Goal: Find contact information: Find contact information

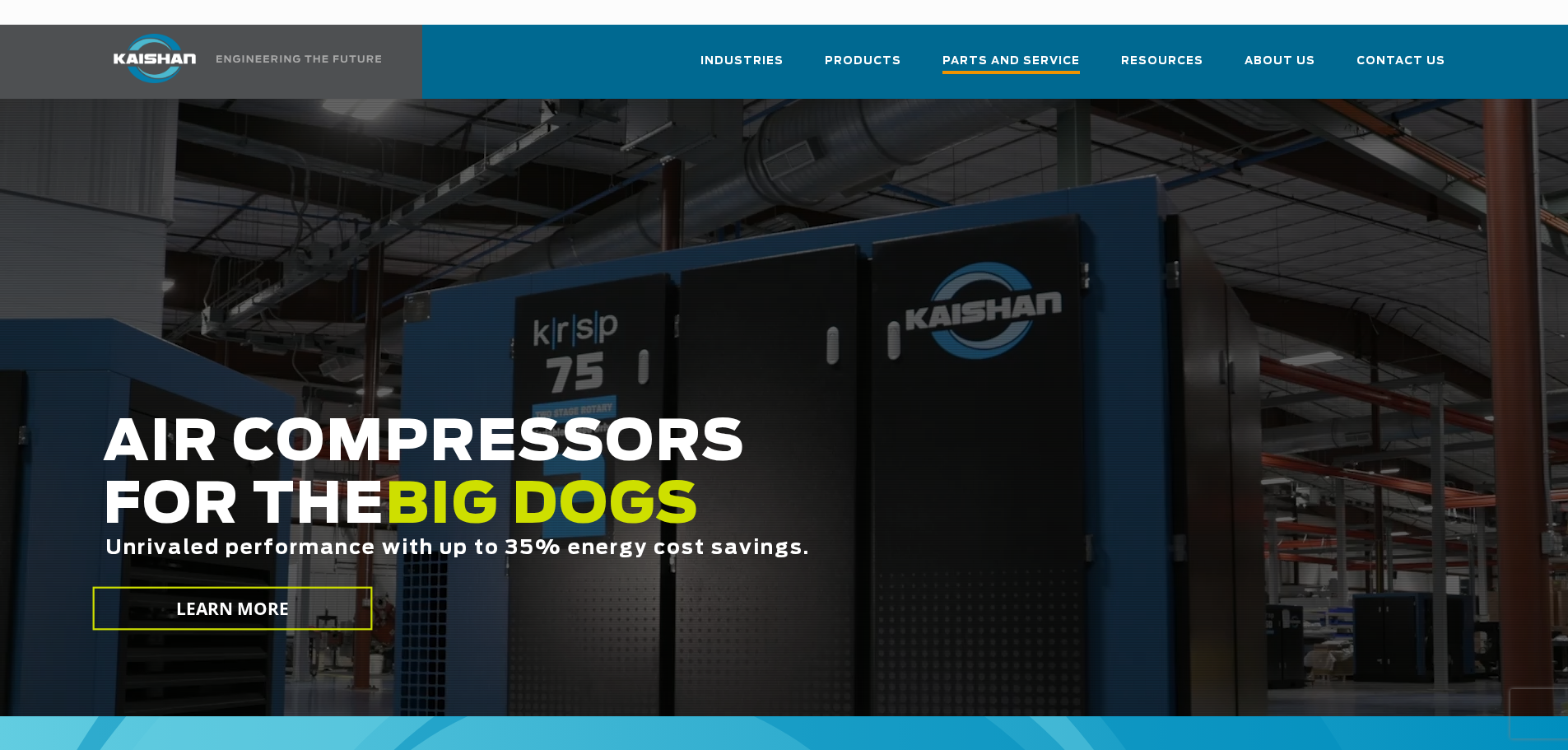
click at [1004, 51] on span "Parts and Service" at bounding box center [1011, 62] width 138 height 22
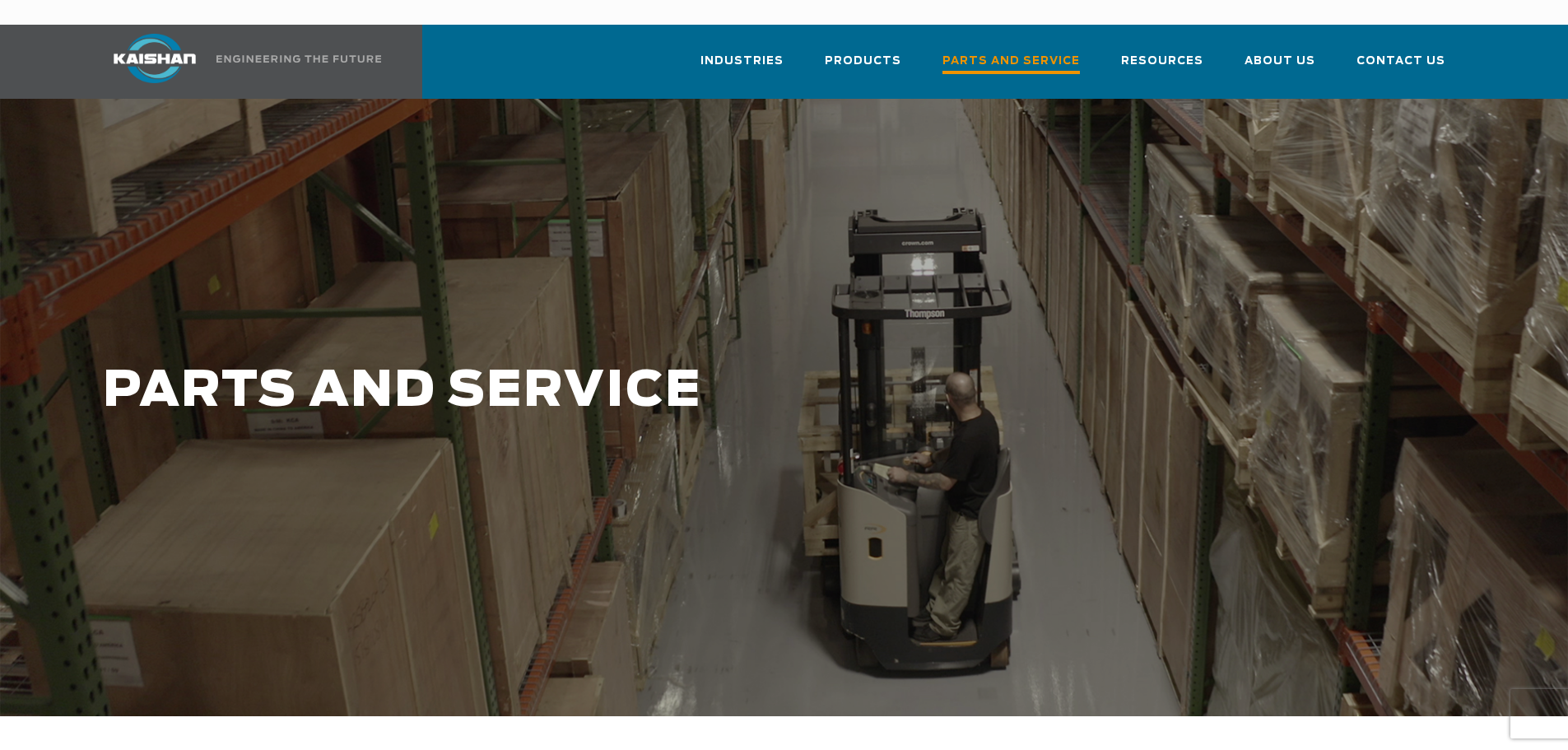
click at [1044, 51] on span "Parts and Service" at bounding box center [1011, 62] width 138 height 22
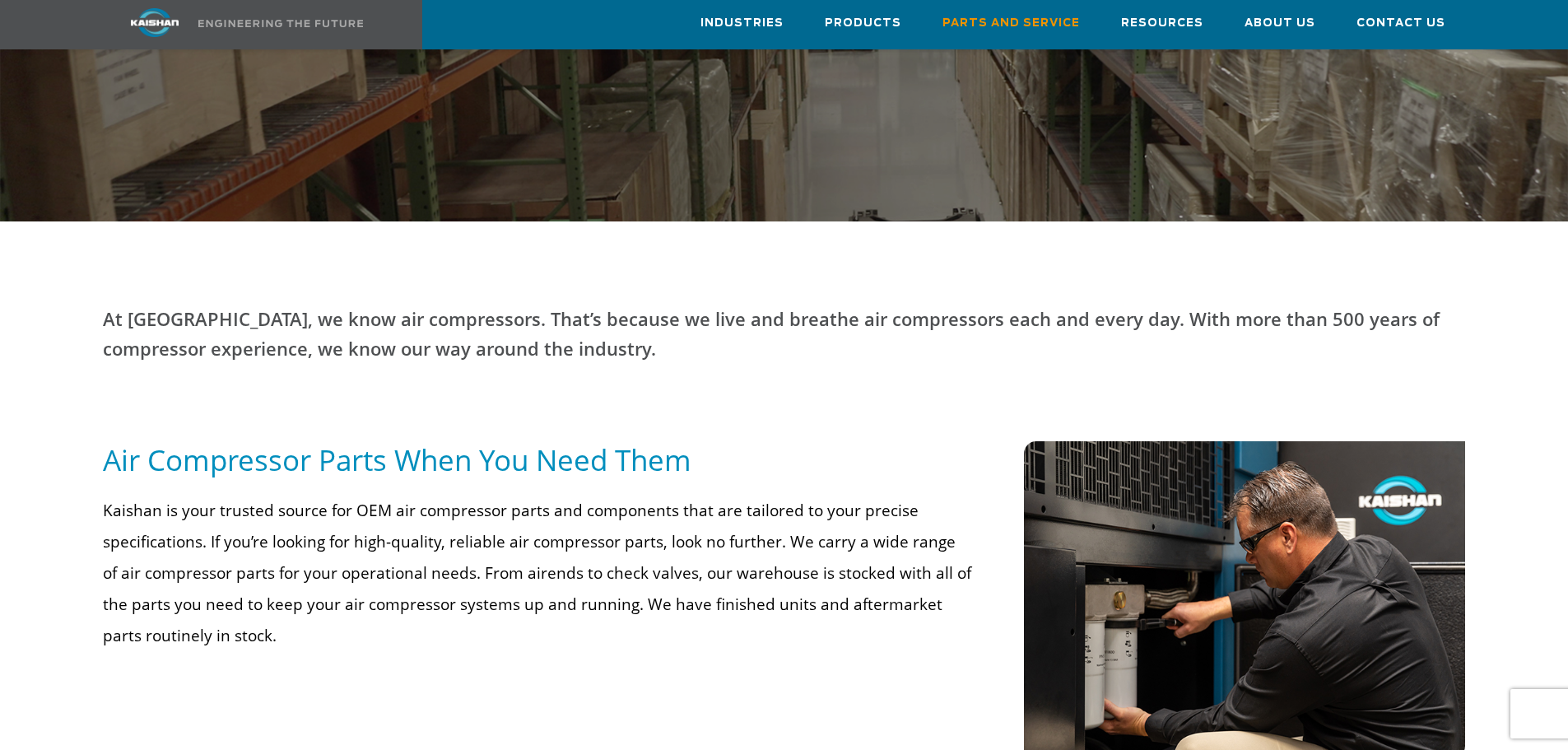
scroll to position [741, 0]
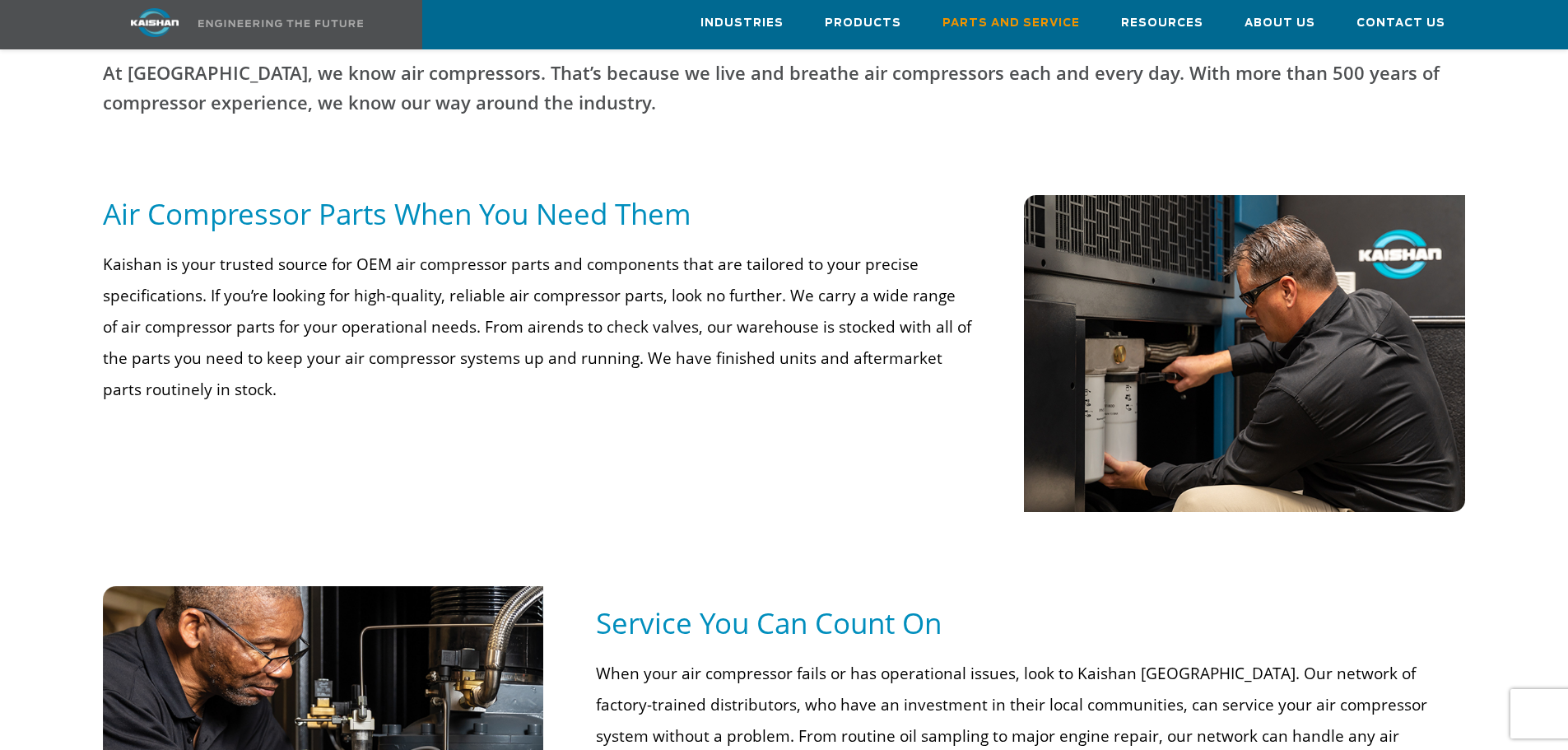
click at [784, 304] on p "Kaishan is your trusted source for OEM air compressor parts and components that…" at bounding box center [538, 327] width 870 height 156
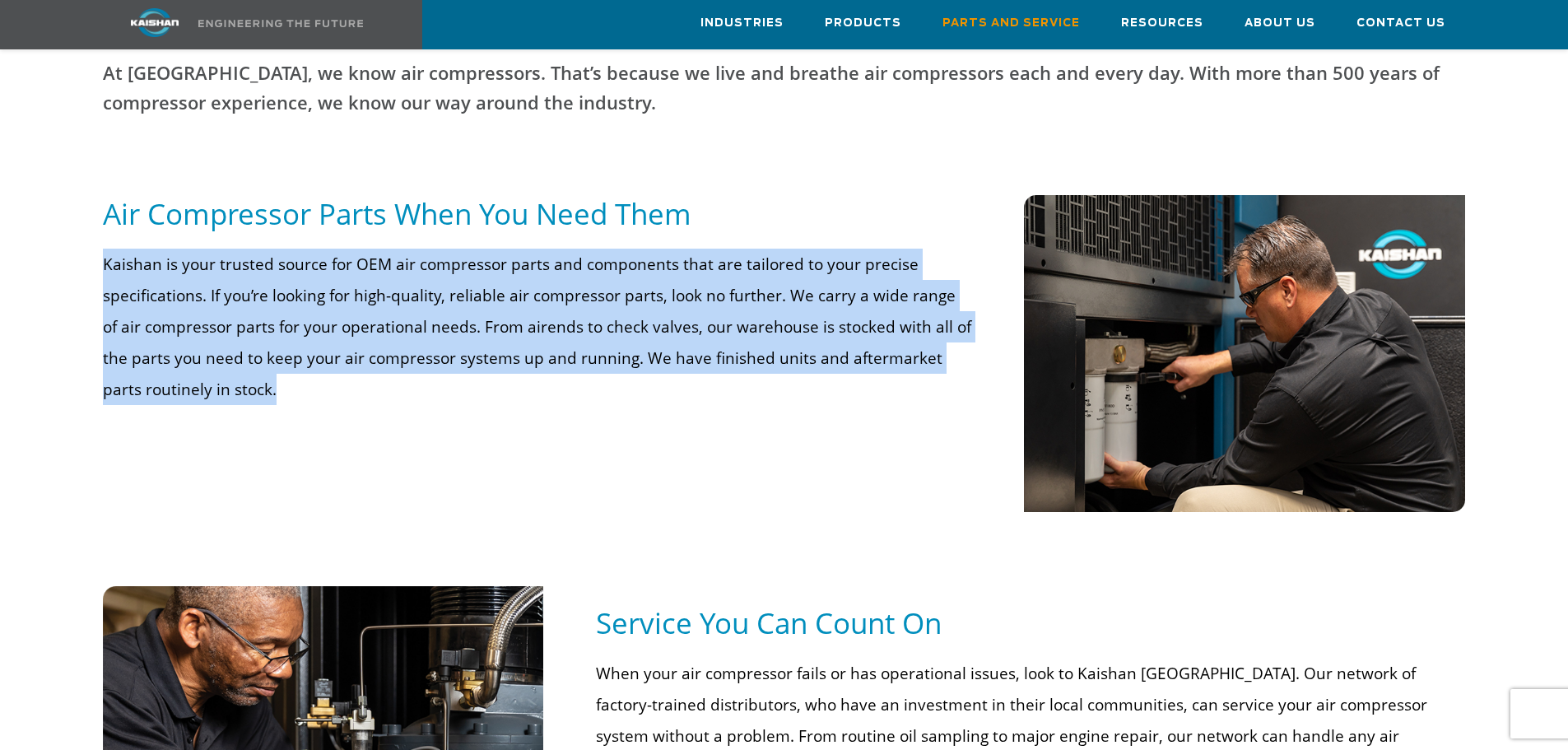
click at [784, 304] on p "Kaishan is your trusted source for OEM air compressor parts and components that…" at bounding box center [538, 327] width 870 height 156
click at [833, 296] on p "Kaishan is your trusted source for OEM air compressor parts and components that…" at bounding box center [538, 327] width 870 height 156
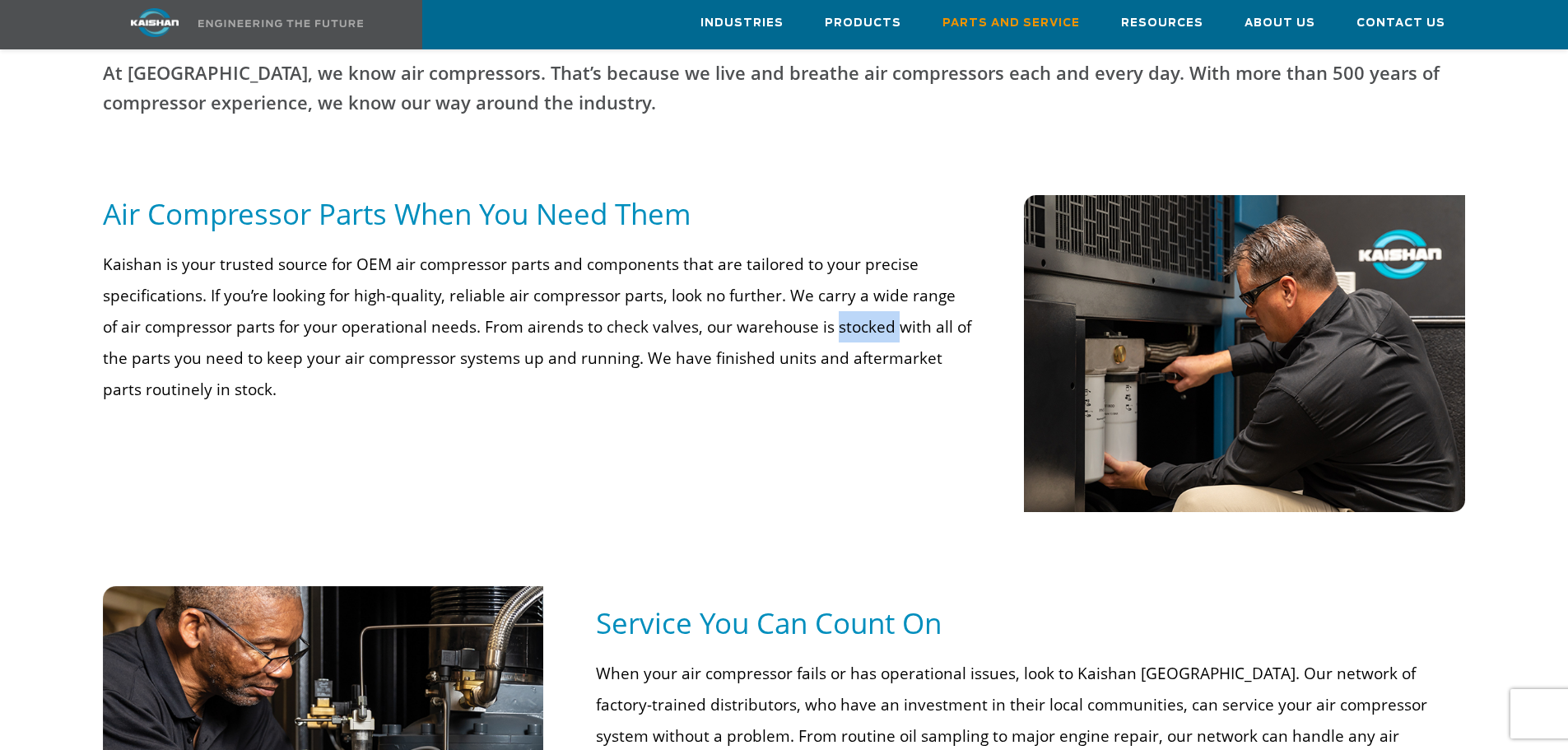
click at [833, 296] on p "Kaishan is your trusted source for OEM air compressor parts and components that…" at bounding box center [538, 327] width 870 height 156
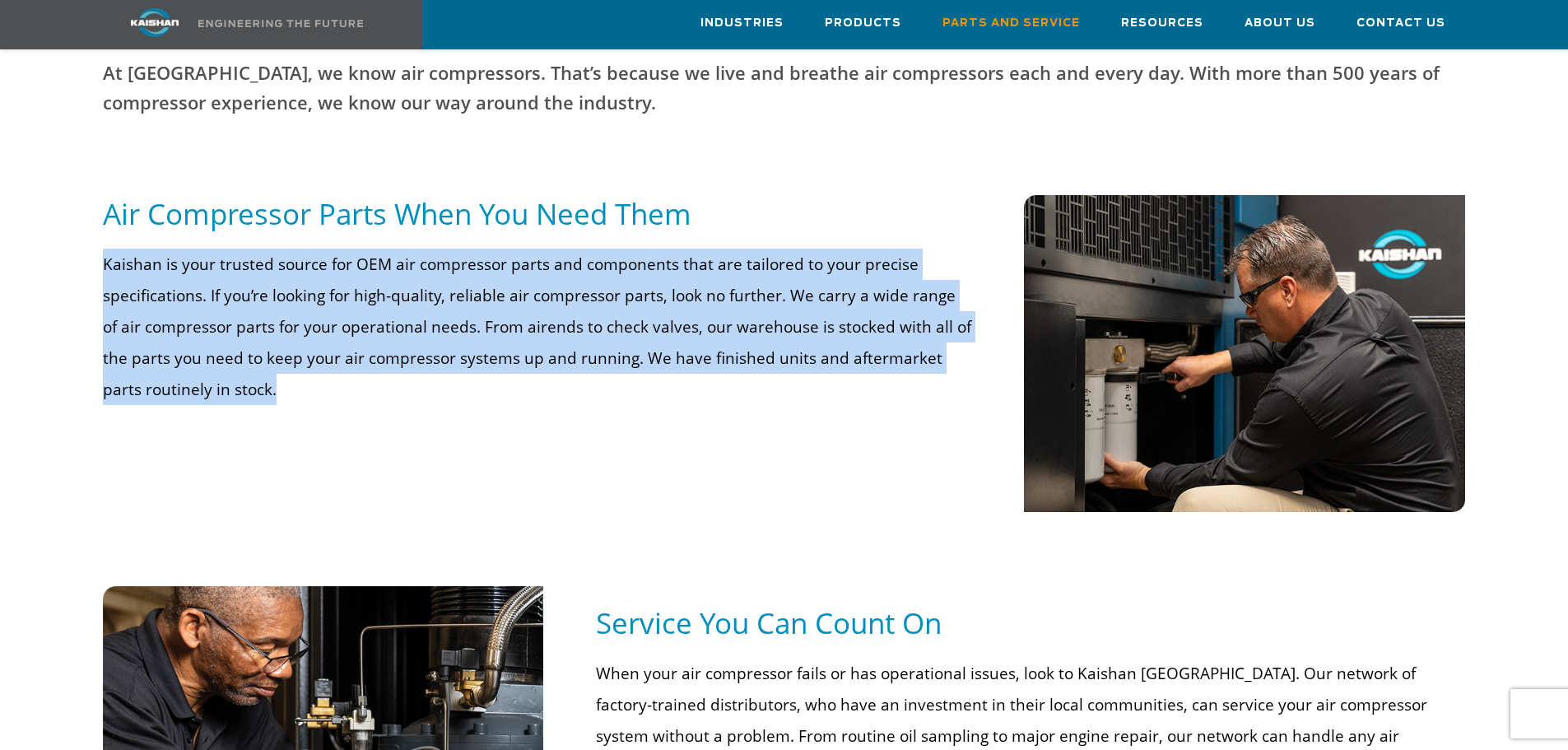
click at [833, 296] on p "Kaishan is your trusted source for OEM air compressor parts and components that…" at bounding box center [538, 327] width 870 height 156
click at [783, 291] on p "Kaishan is your trusted source for OEM air compressor parts and components that…" at bounding box center [538, 327] width 870 height 156
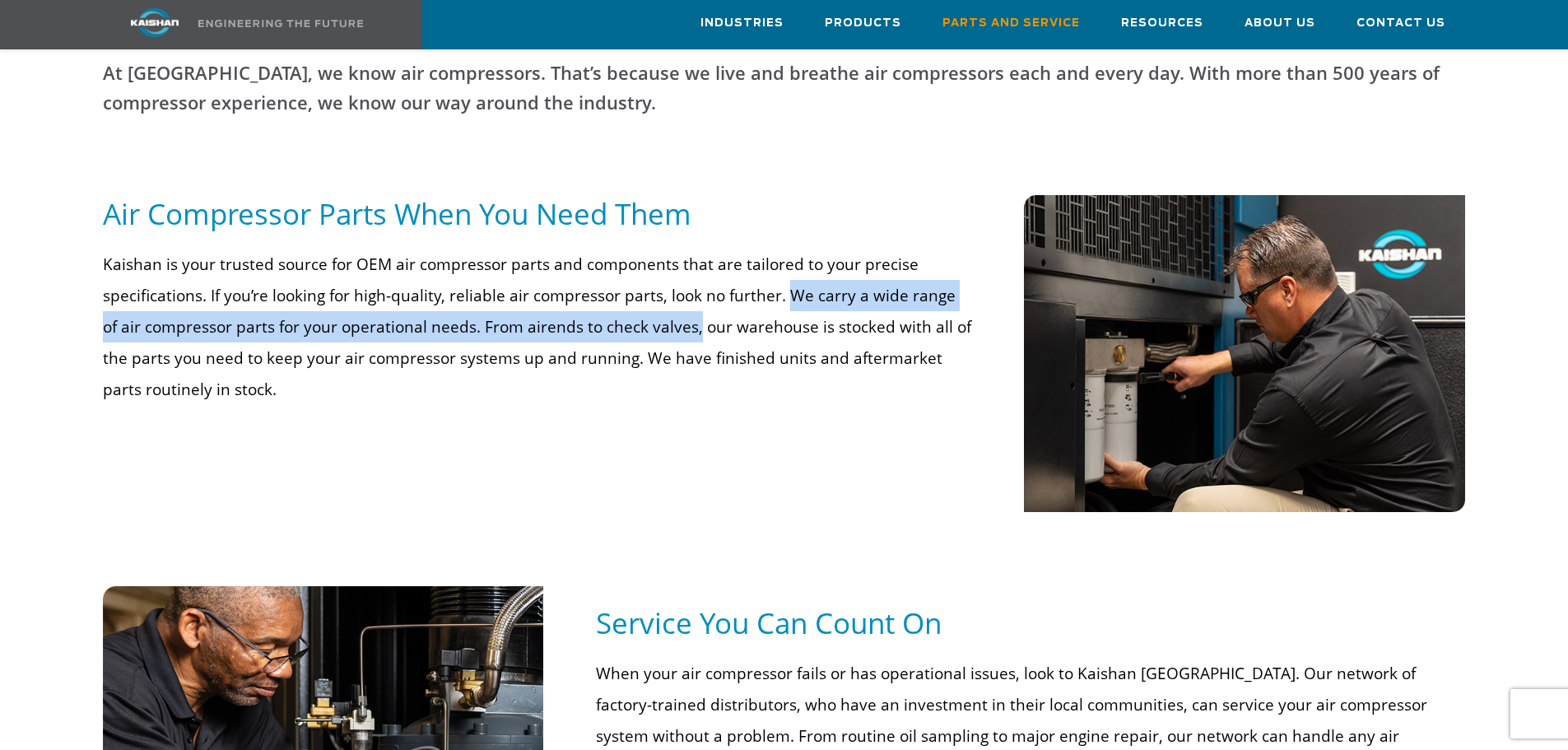
drag, startPoint x: 780, startPoint y: 269, endPoint x: 673, endPoint y: 309, distance: 114.2
click at [673, 309] on p "Kaishan is your trusted source for OEM air compressor parts and components that…" at bounding box center [538, 327] width 870 height 156
drag, startPoint x: 784, startPoint y: 272, endPoint x: 794, endPoint y: 308, distance: 37.4
click at [794, 308] on p "Kaishan is your trusted source for OEM air compressor parts and components that…" at bounding box center [538, 327] width 870 height 156
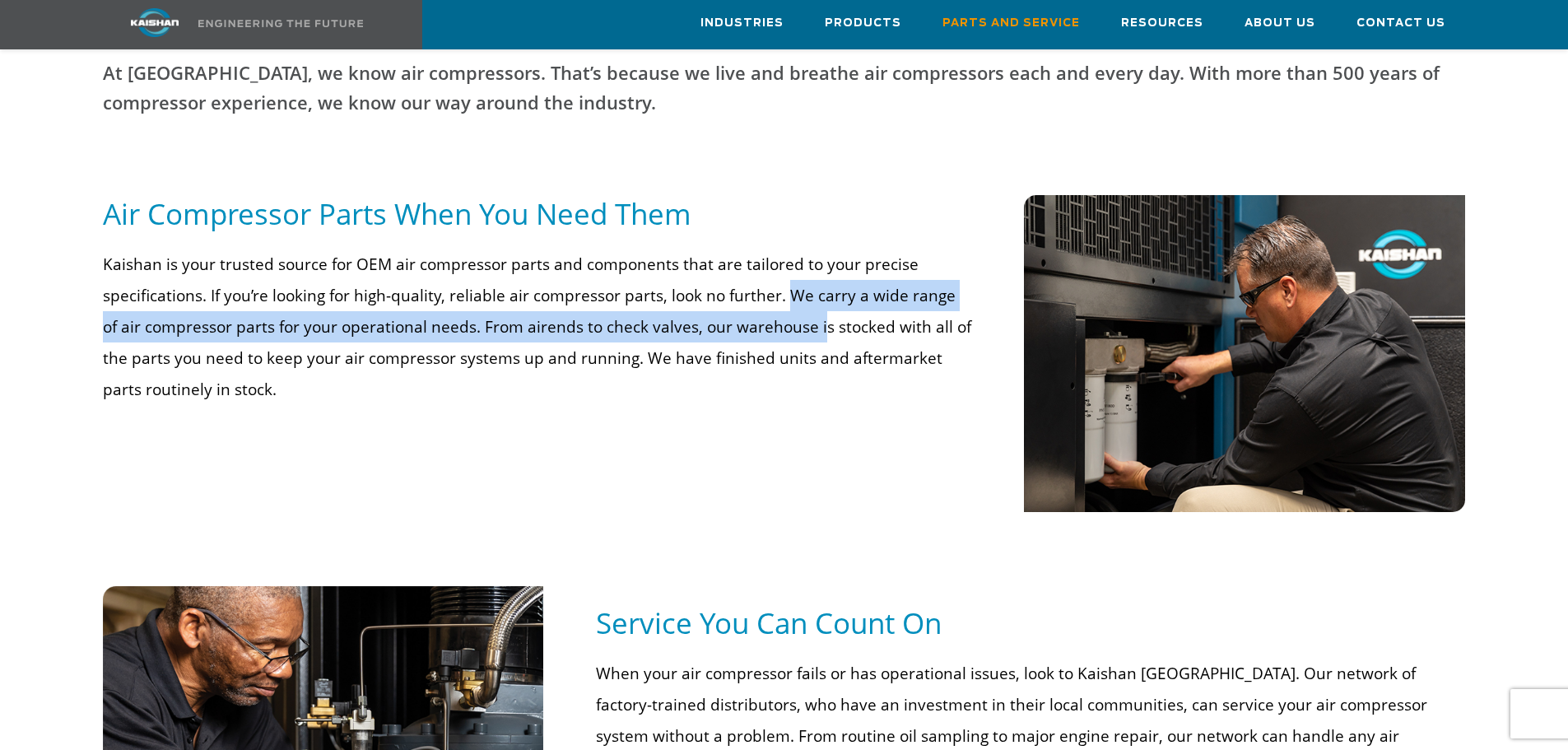
click at [794, 307] on p "Kaishan is your trusted source for OEM air compressor parts and components that…" at bounding box center [538, 327] width 870 height 156
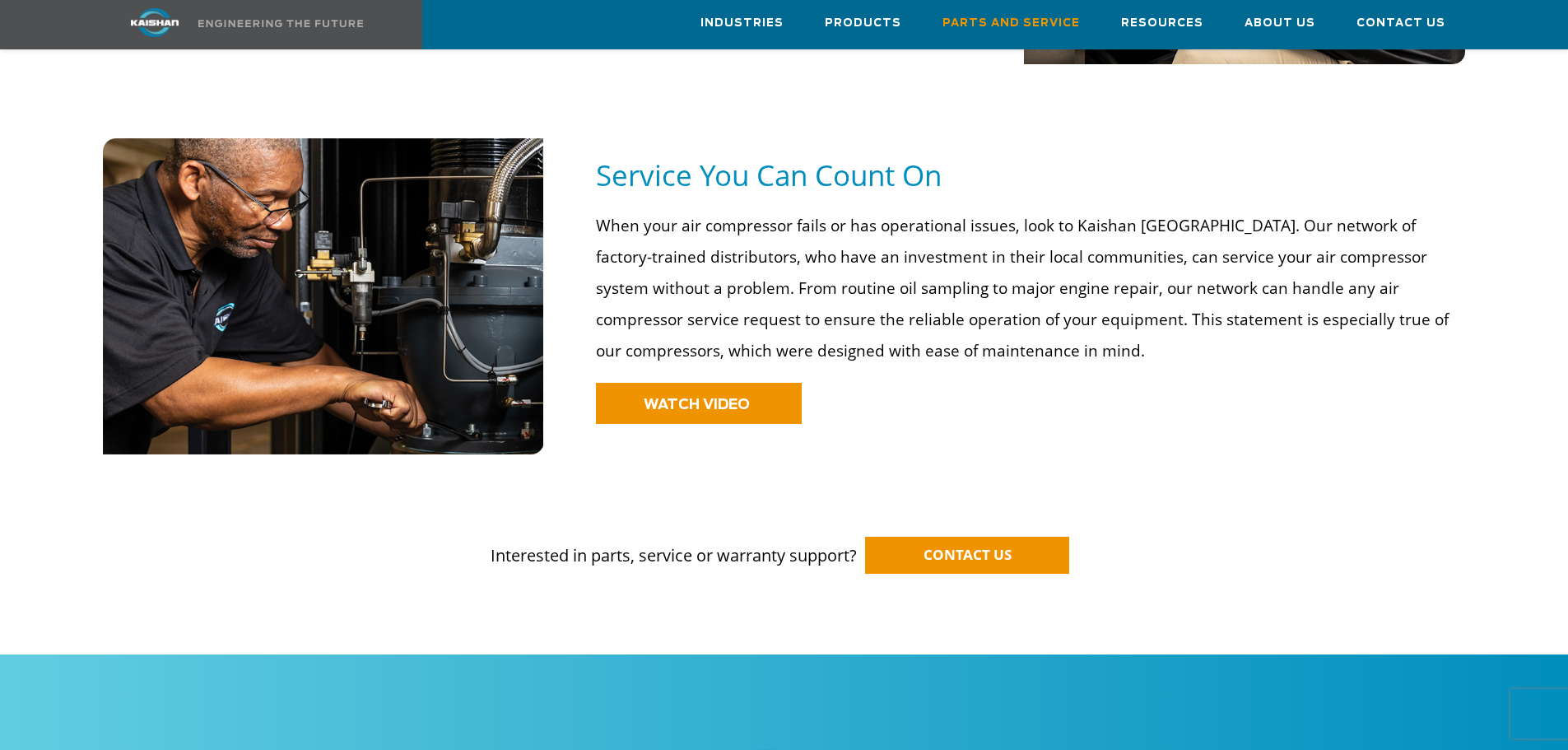
scroll to position [1236, 0]
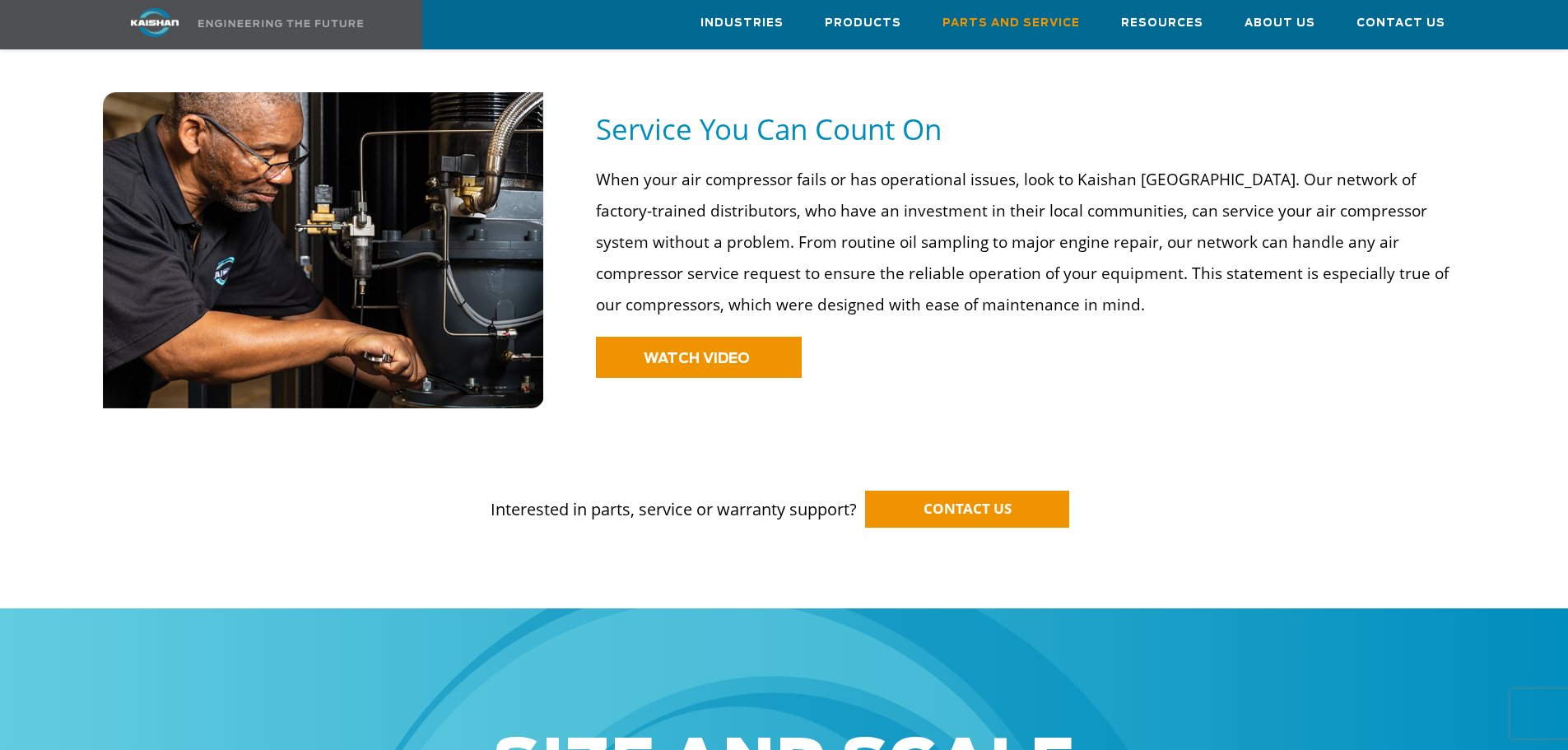
click at [989, 196] on p "When your air compressor fails or has operational issues, look to Kaishan USA. …" at bounding box center [1026, 242] width 859 height 156
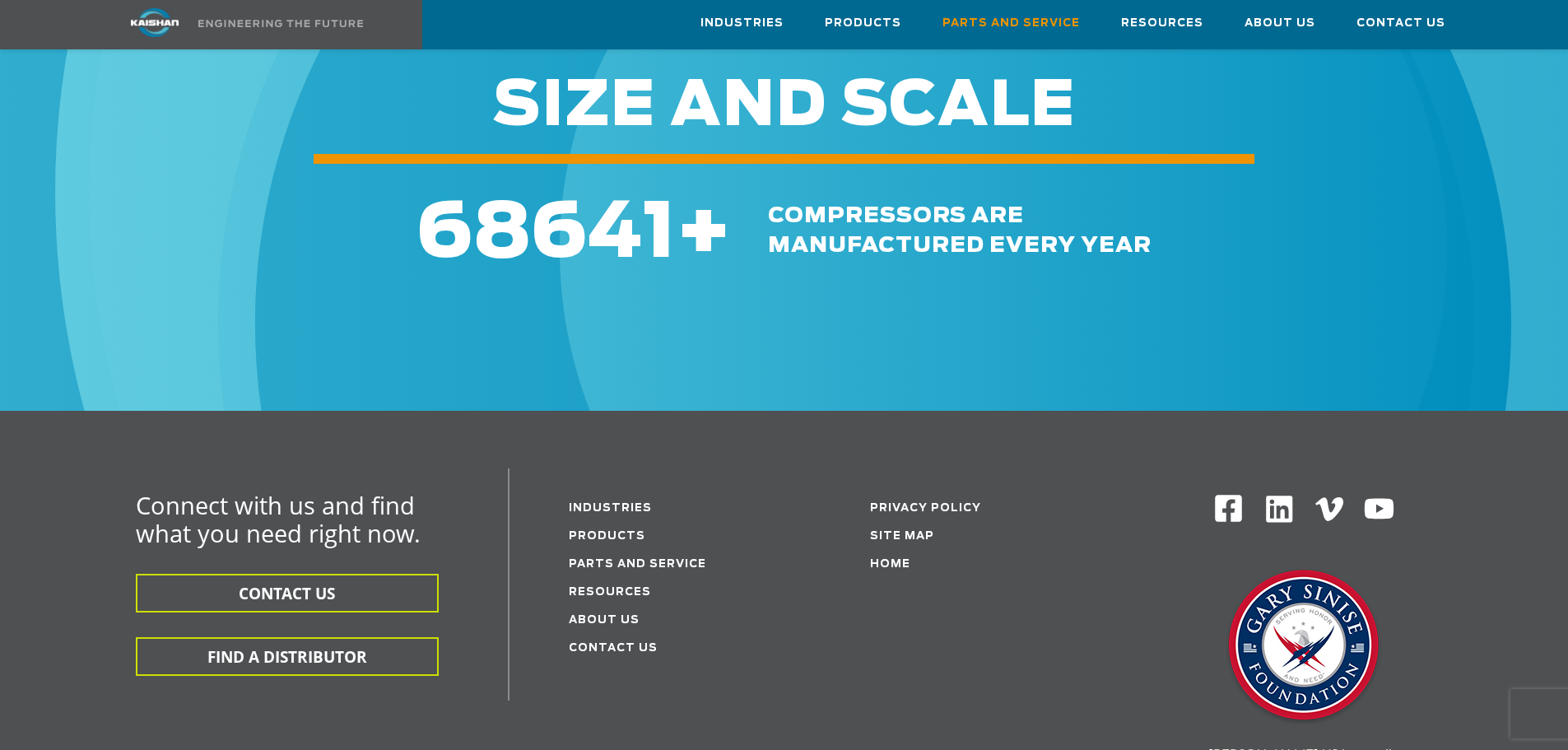
scroll to position [2238, 0]
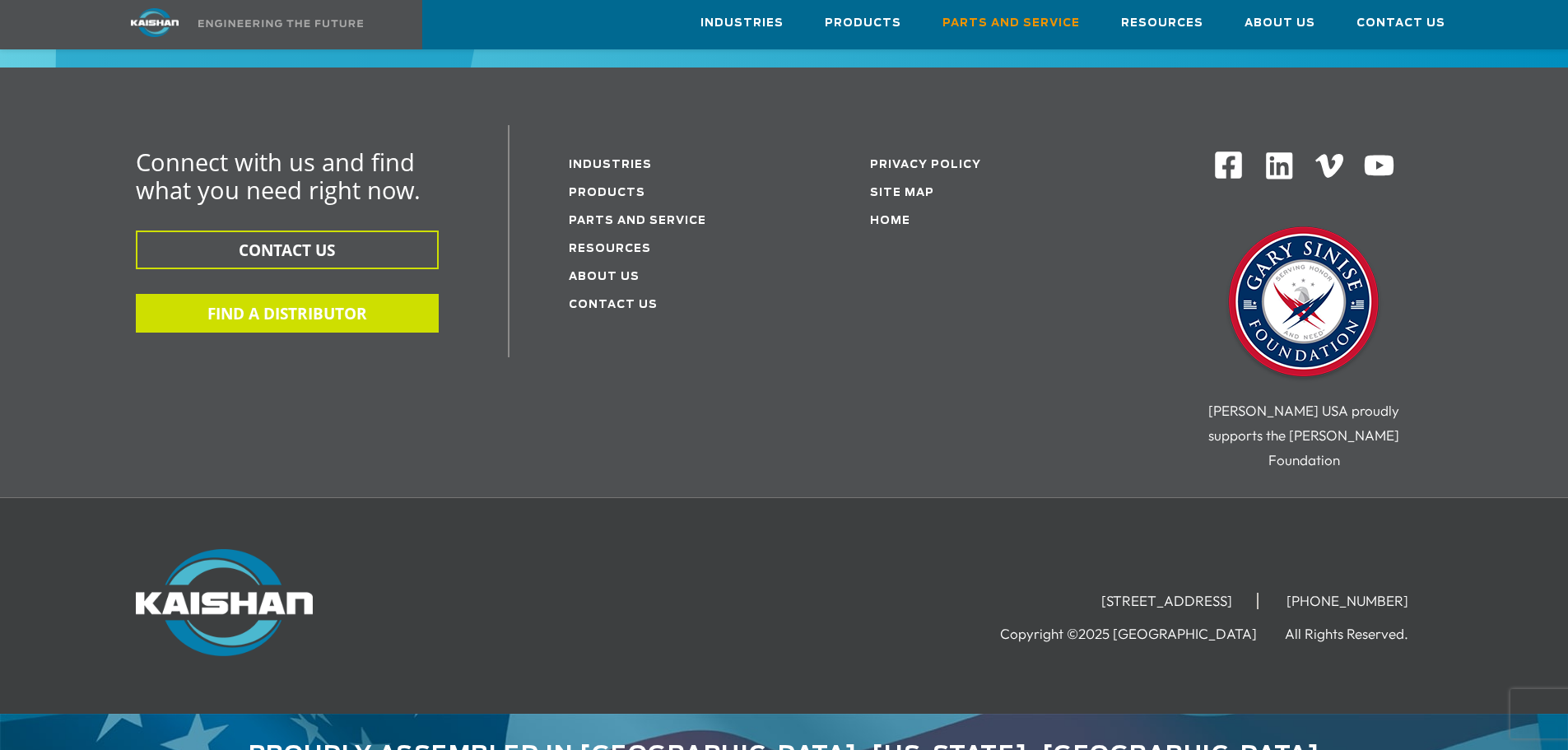
click at [207, 294] on button "FIND A DISTRIBUTOR" at bounding box center [287, 313] width 303 height 39
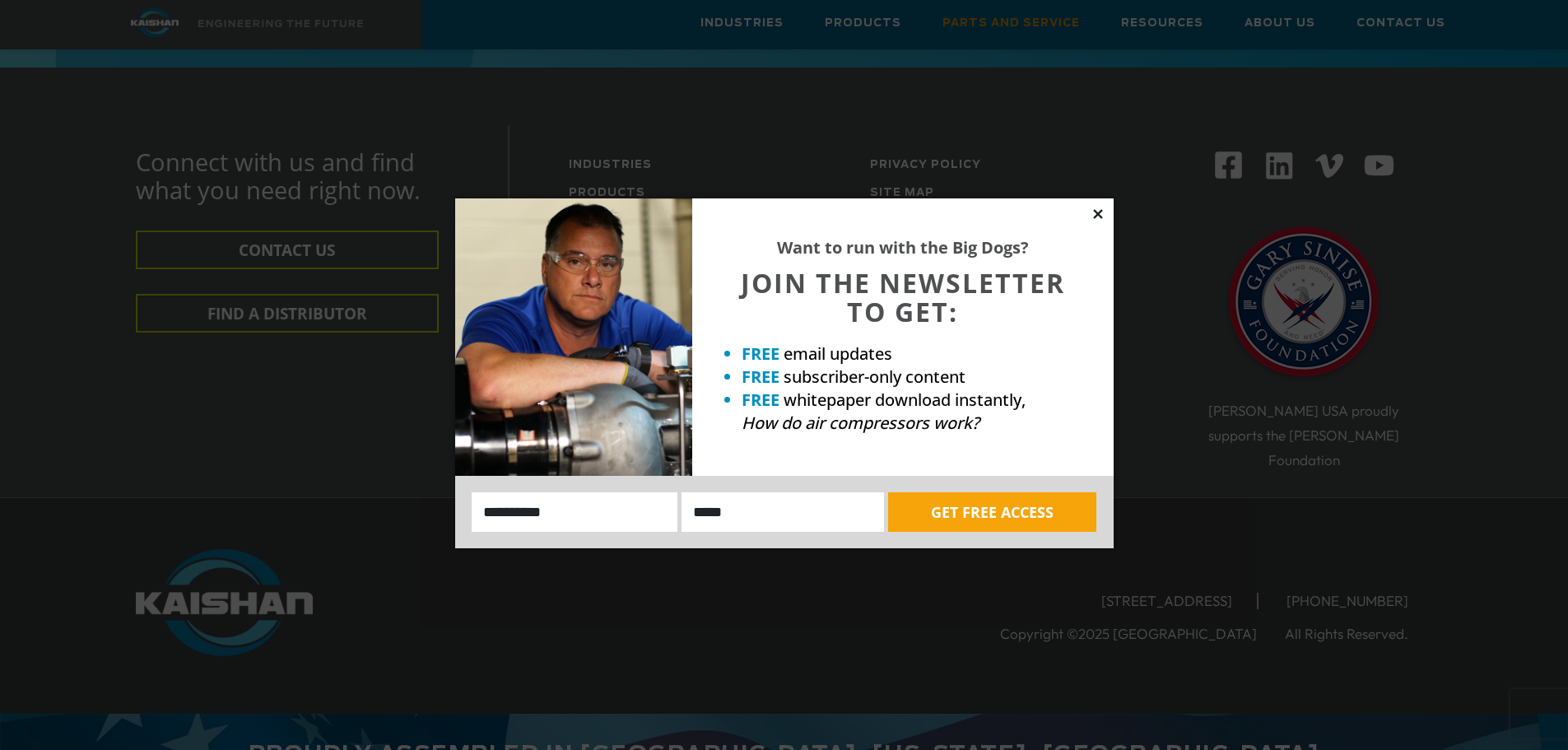
click at [1099, 217] on icon at bounding box center [1098, 214] width 9 height 9
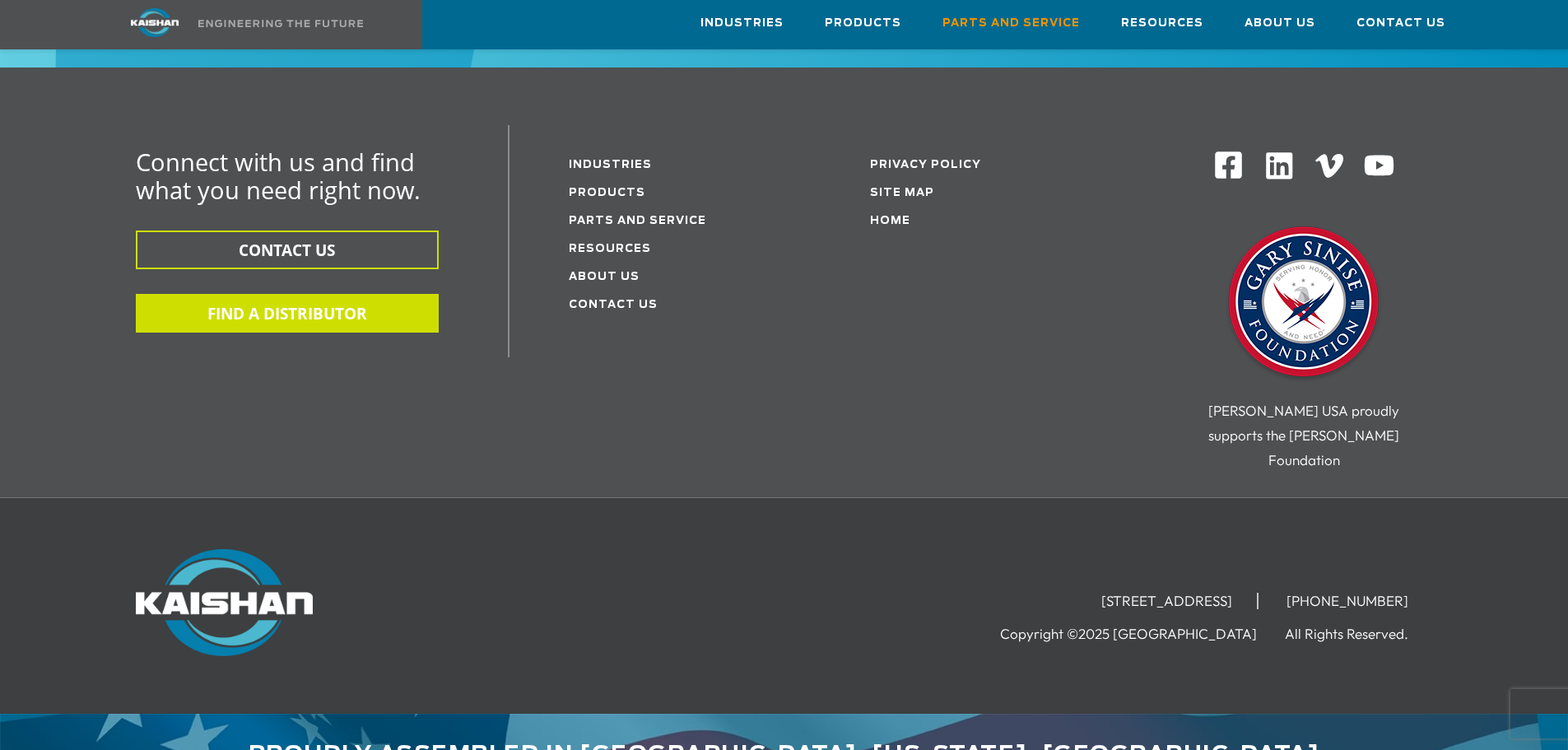
click at [355, 294] on button "FIND A DISTRIBUTOR" at bounding box center [287, 313] width 303 height 39
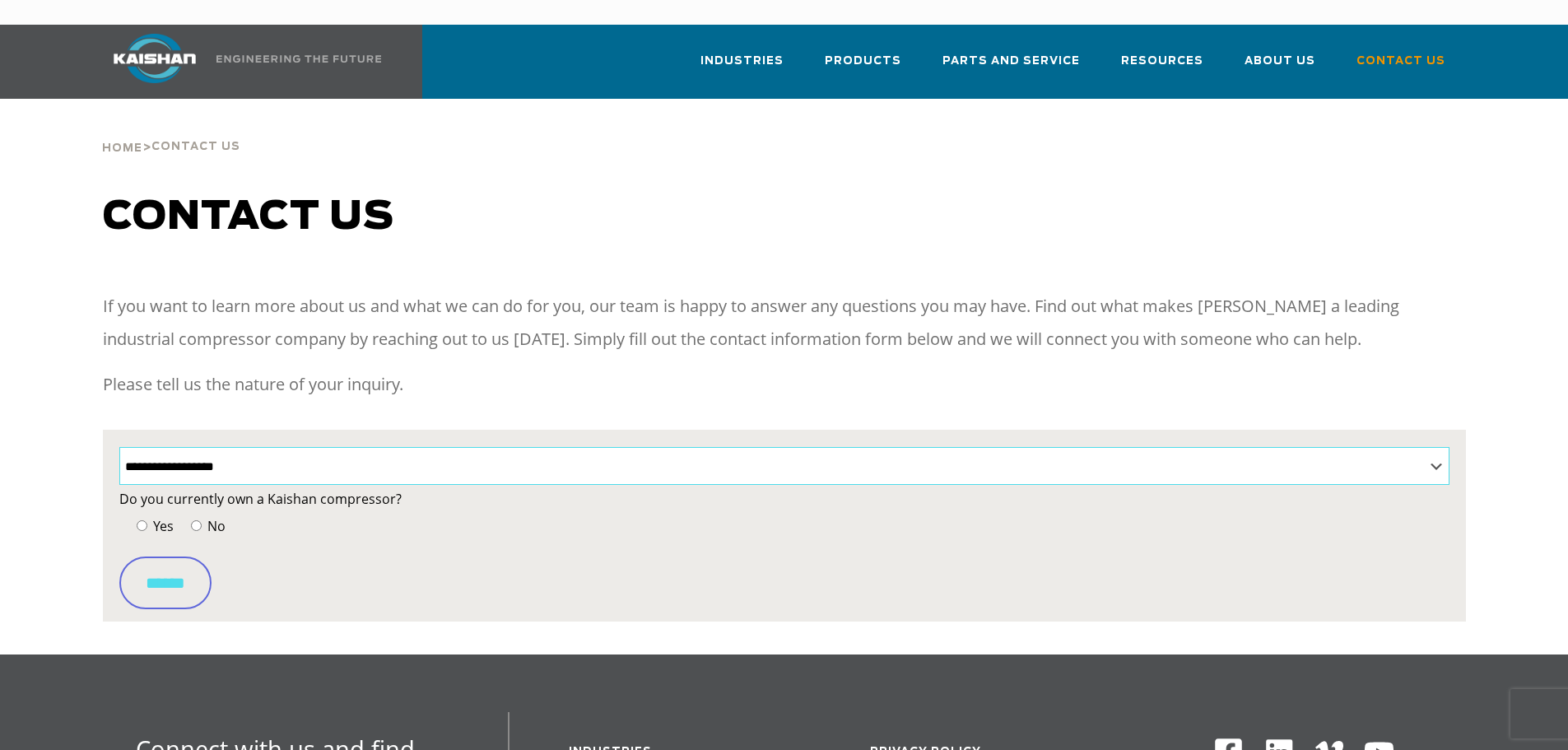
click at [183, 447] on select "**********" at bounding box center [784, 466] width 1330 height 38
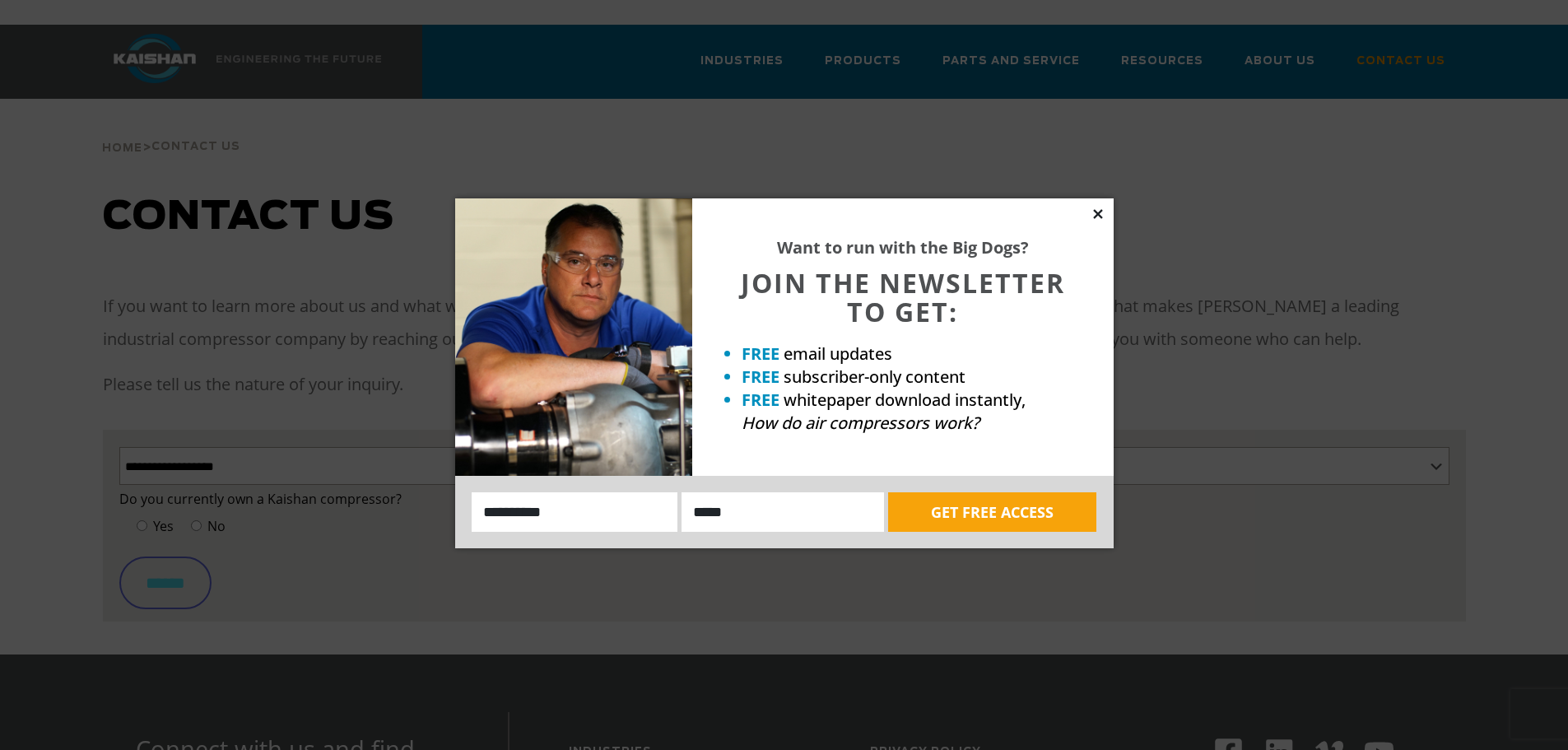
click at [1102, 212] on icon at bounding box center [1098, 214] width 15 height 15
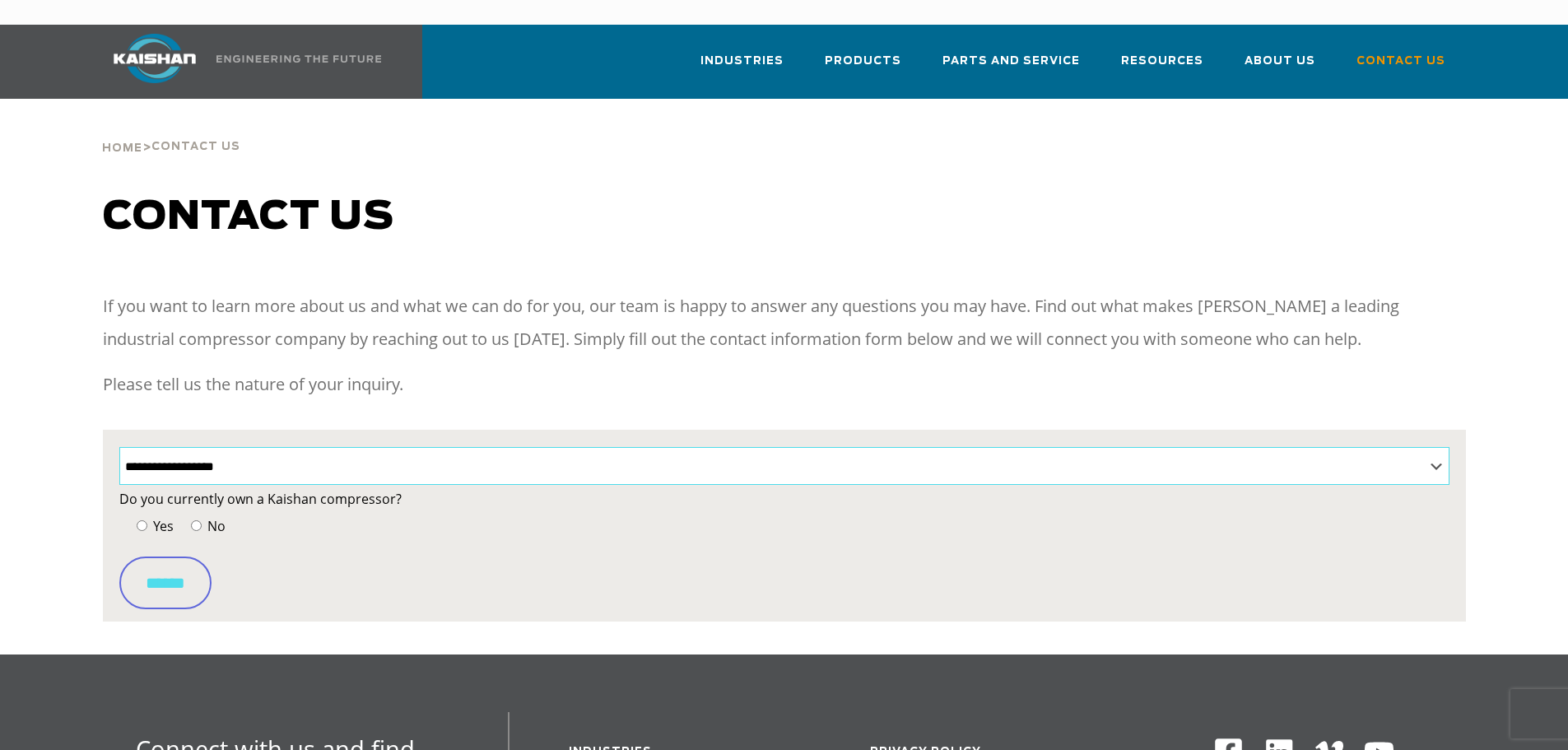
click at [256, 447] on select "**********" at bounding box center [784, 466] width 1330 height 38
select select "**********"
click at [120, 447] on select "**********" at bounding box center [784, 466] width 1330 height 38
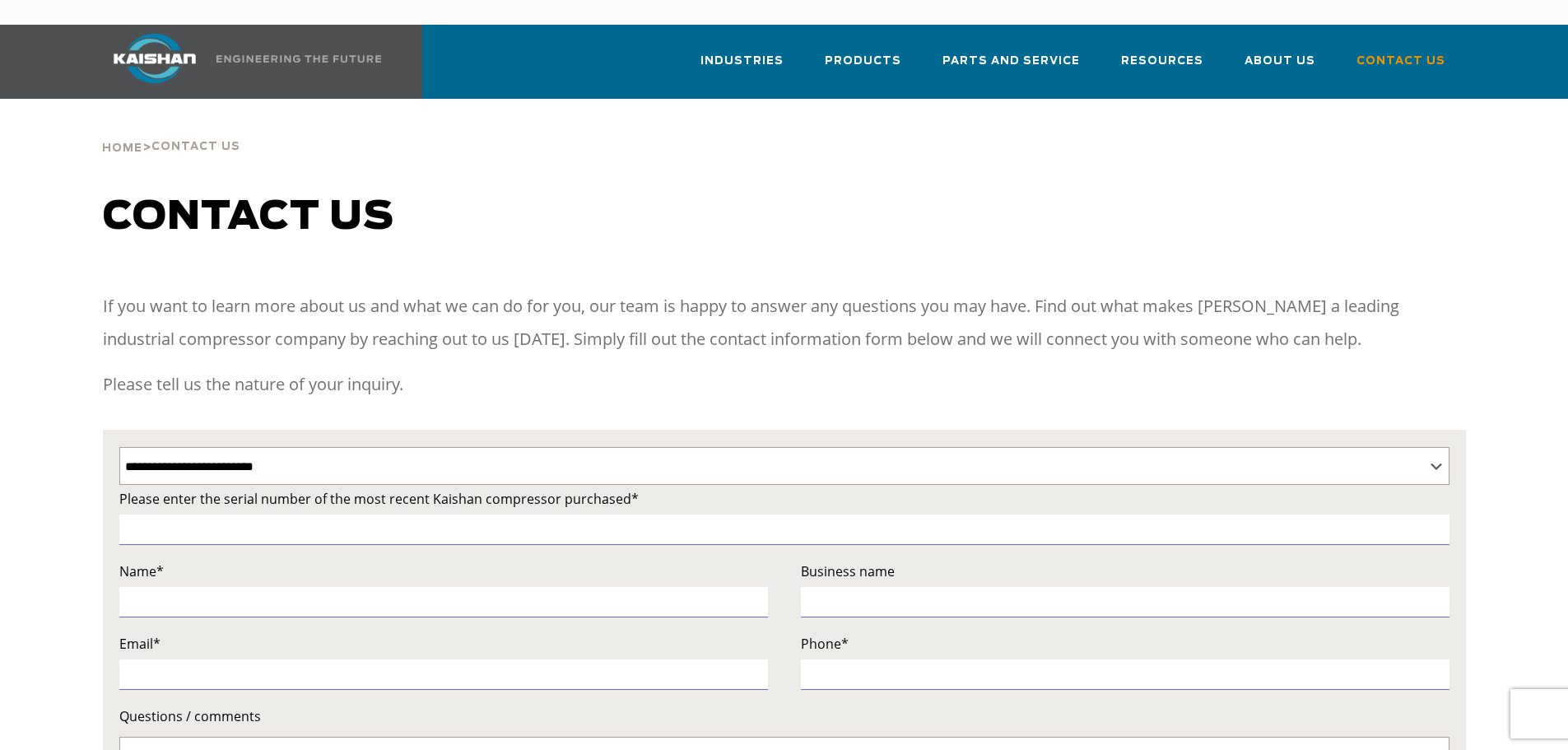
click at [939, 201] on h1 "Contact us" at bounding box center [784, 217] width 1363 height 46
click at [1035, 290] on p "If you want to learn more about us and what we can do for you, our team is happ…" at bounding box center [784, 323] width 1363 height 66
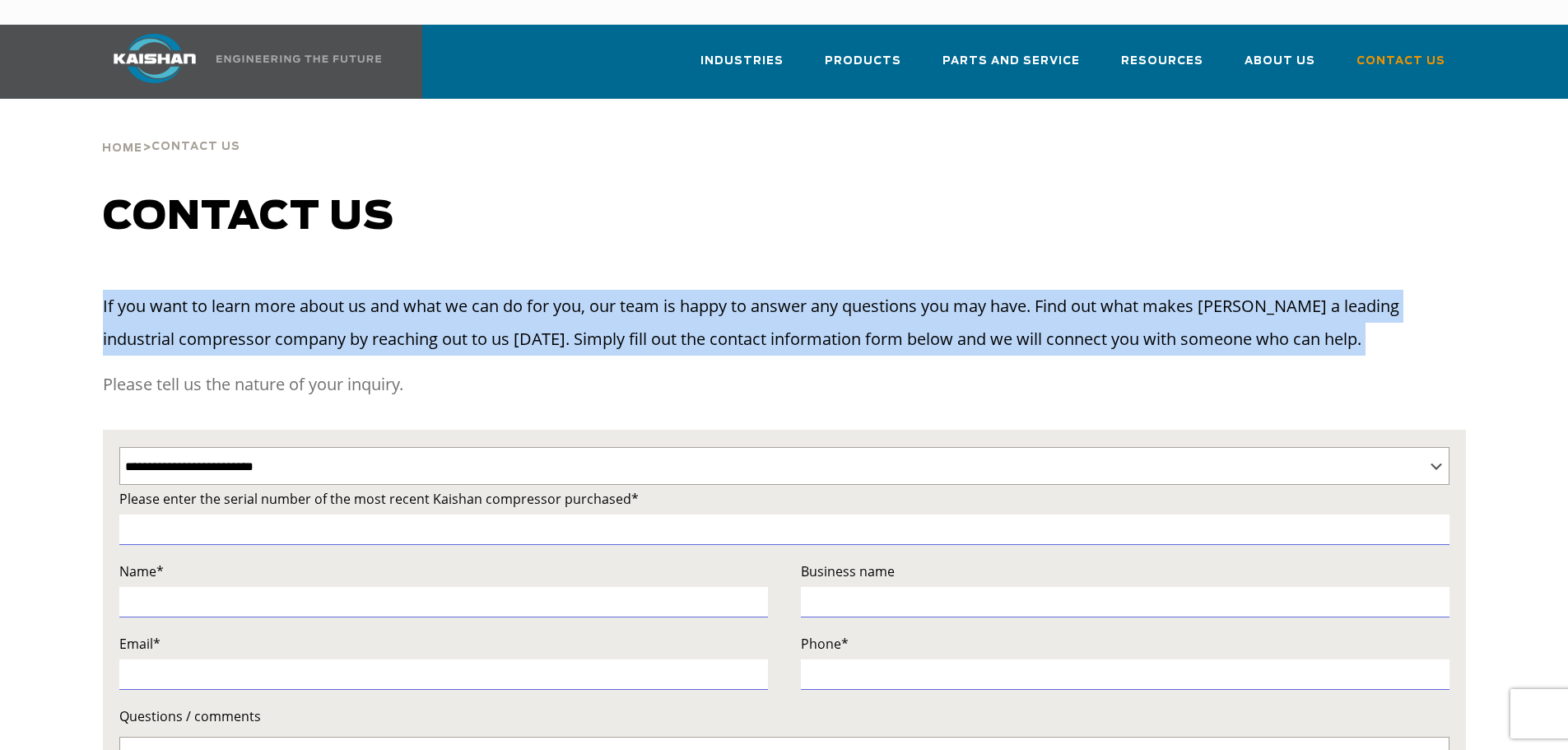
click at [1035, 290] on p "If you want to learn more about us and what we can do for you, our team is happ…" at bounding box center [784, 323] width 1363 height 66
click at [1337, 310] on p "If you want to learn more about us and what we can do for you, our team is happ…" at bounding box center [784, 323] width 1363 height 66
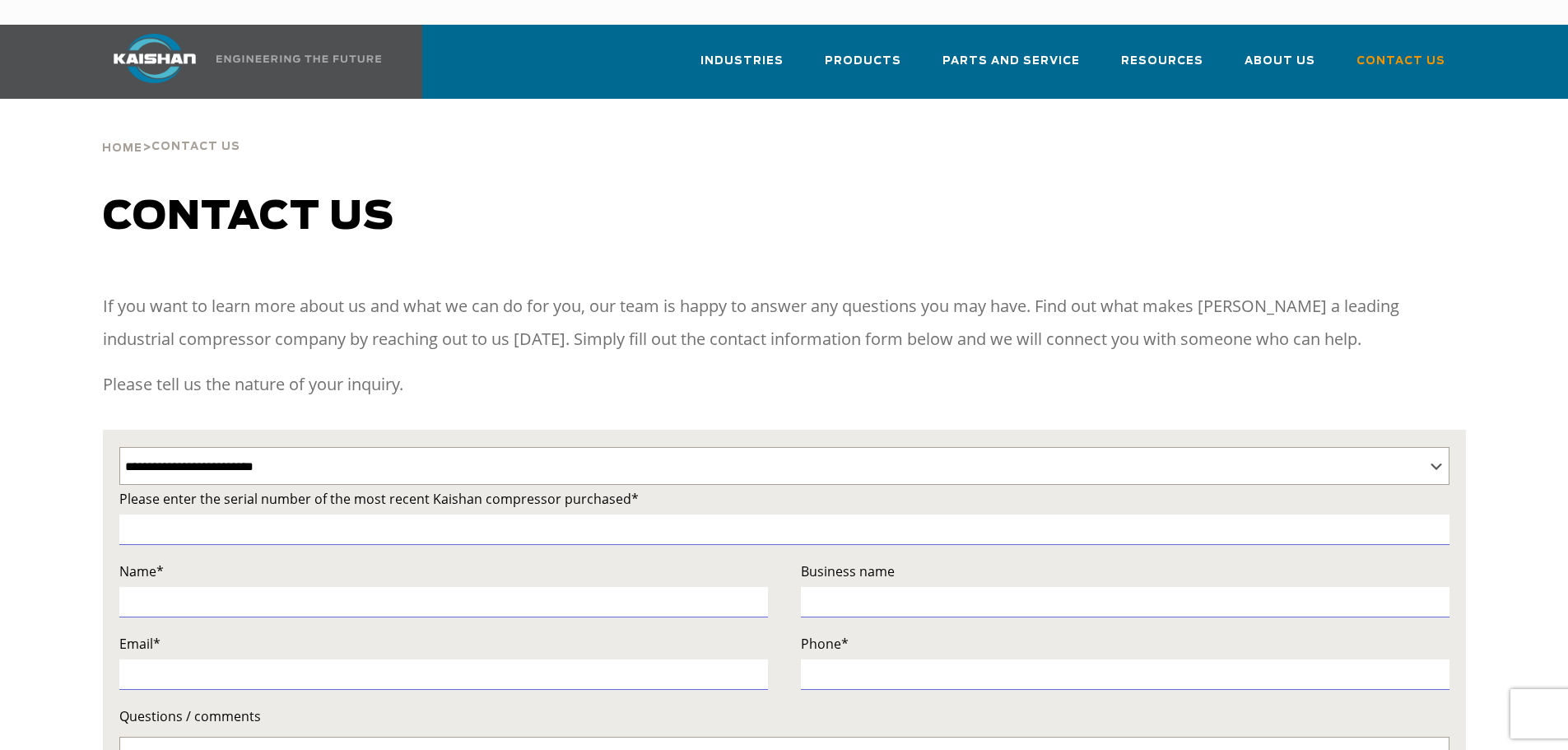
click at [999, 194] on h1 "Contact us" at bounding box center [784, 217] width 1363 height 46
click at [1395, 238] on div "Contact us" at bounding box center [784, 233] width 1383 height 79
click at [1474, 210] on div "Contact us" at bounding box center [784, 233] width 1383 height 79
click at [195, 208] on span "Contact us" at bounding box center [248, 217] width 291 height 40
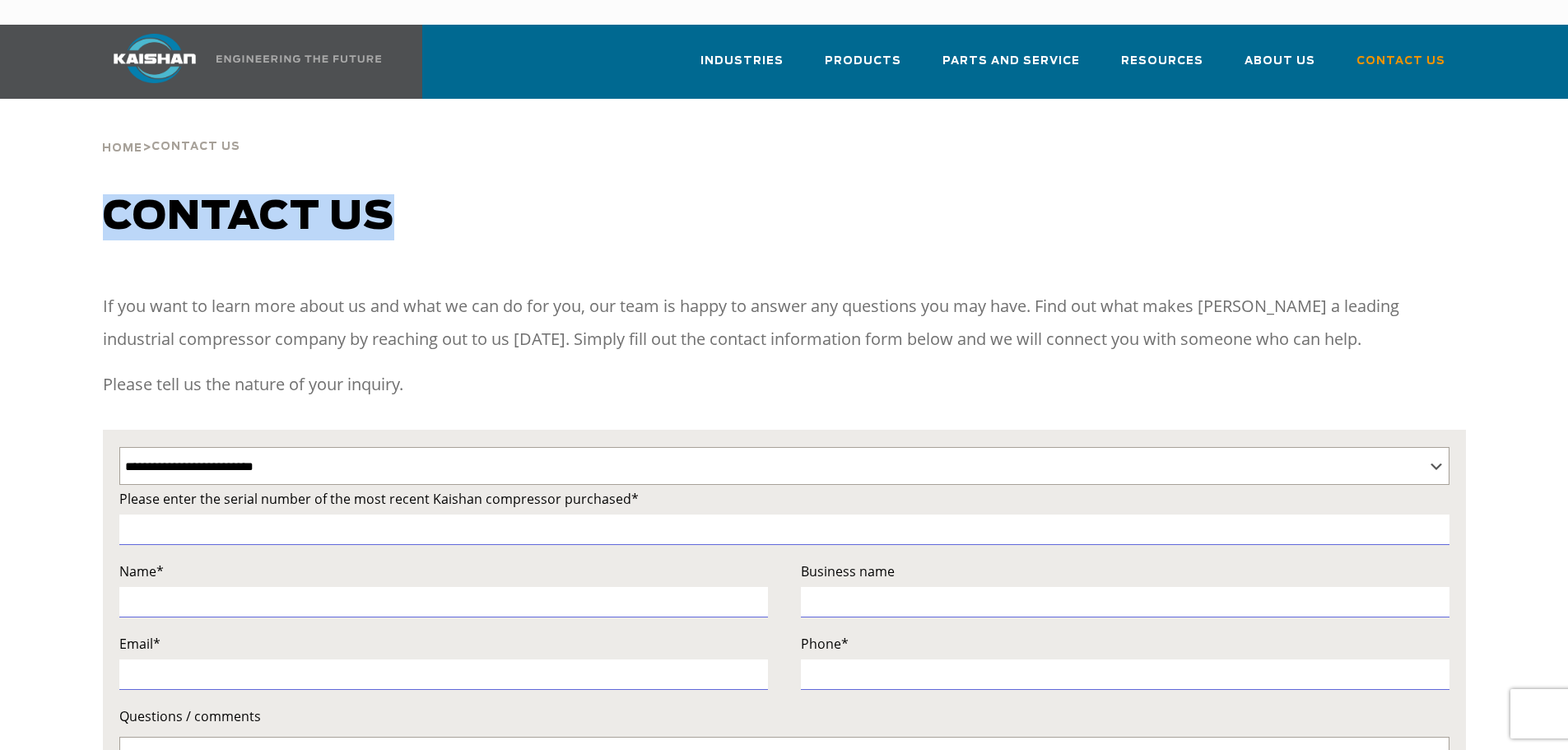
click at [195, 208] on span "Contact us" at bounding box center [248, 217] width 291 height 40
click at [634, 226] on div "Contact us" at bounding box center [784, 233] width 1383 height 79
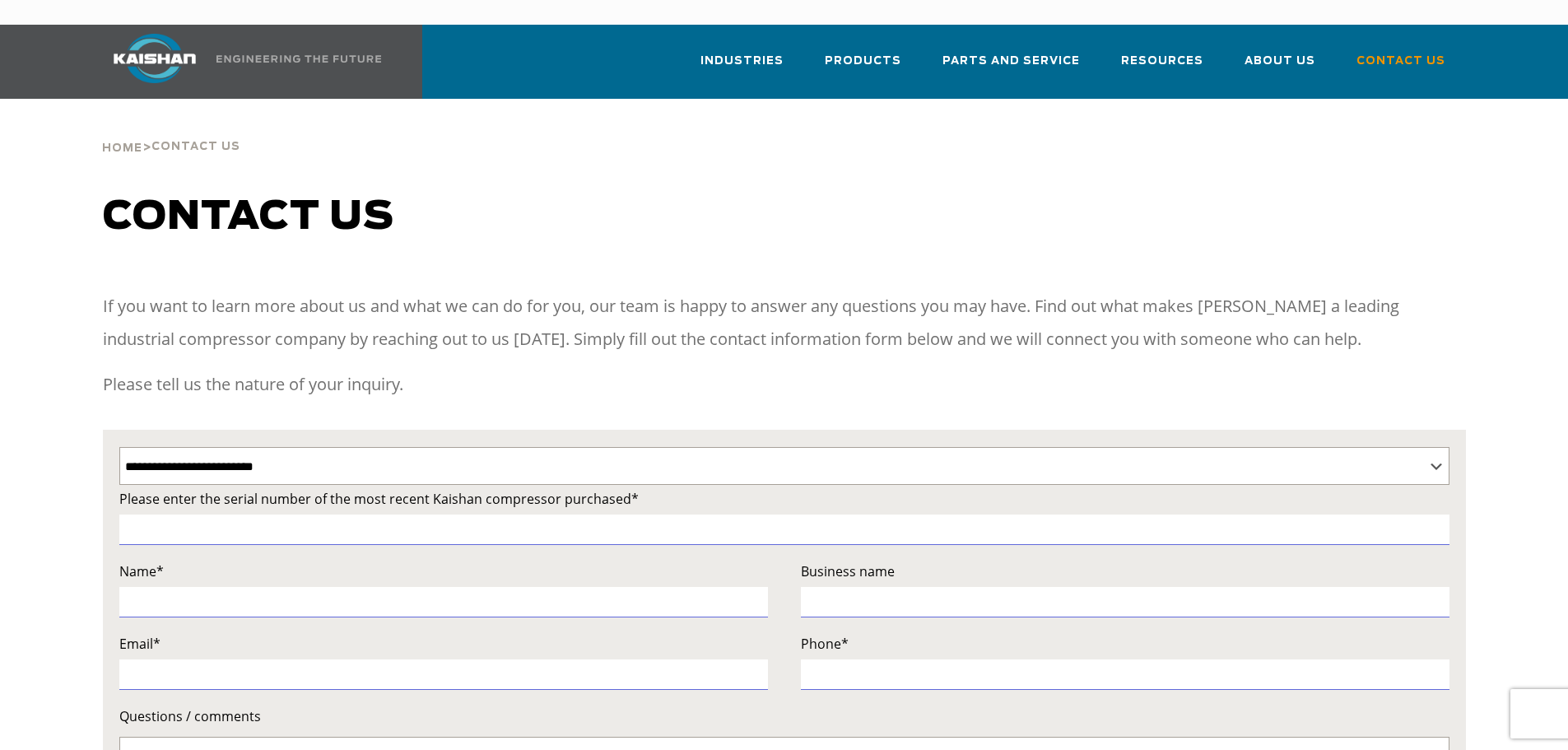
click at [1463, 156] on div "**********" at bounding box center [784, 616] width 1568 height 1036
click at [827, 165] on div "**********" at bounding box center [784, 616] width 1568 height 1036
click at [213, 142] on span "Contact Us" at bounding box center [196, 147] width 89 height 11
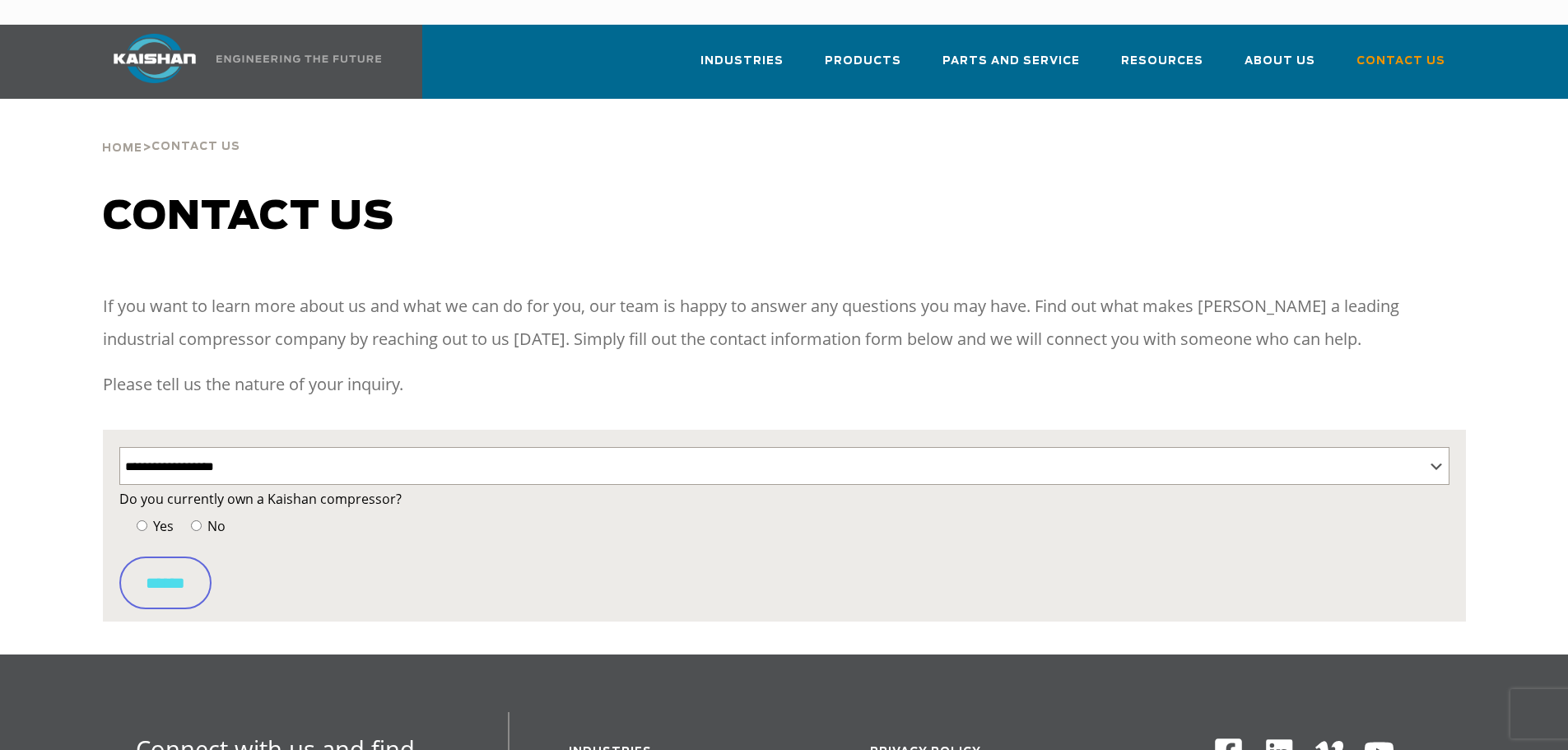
select select "**********"
click at [135, 515] on label "Yes" at bounding box center [153, 526] width 41 height 23
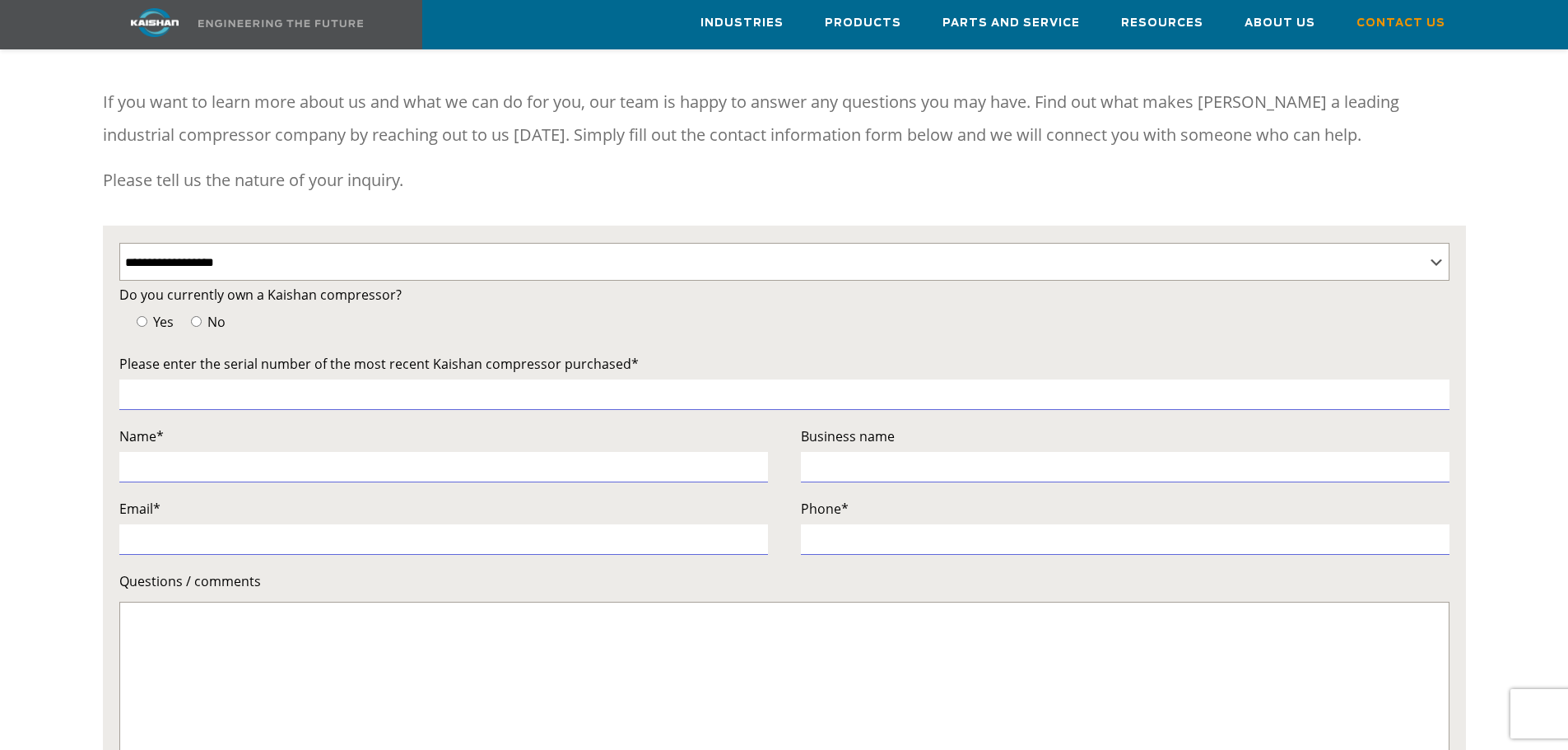
scroll to position [165, 0]
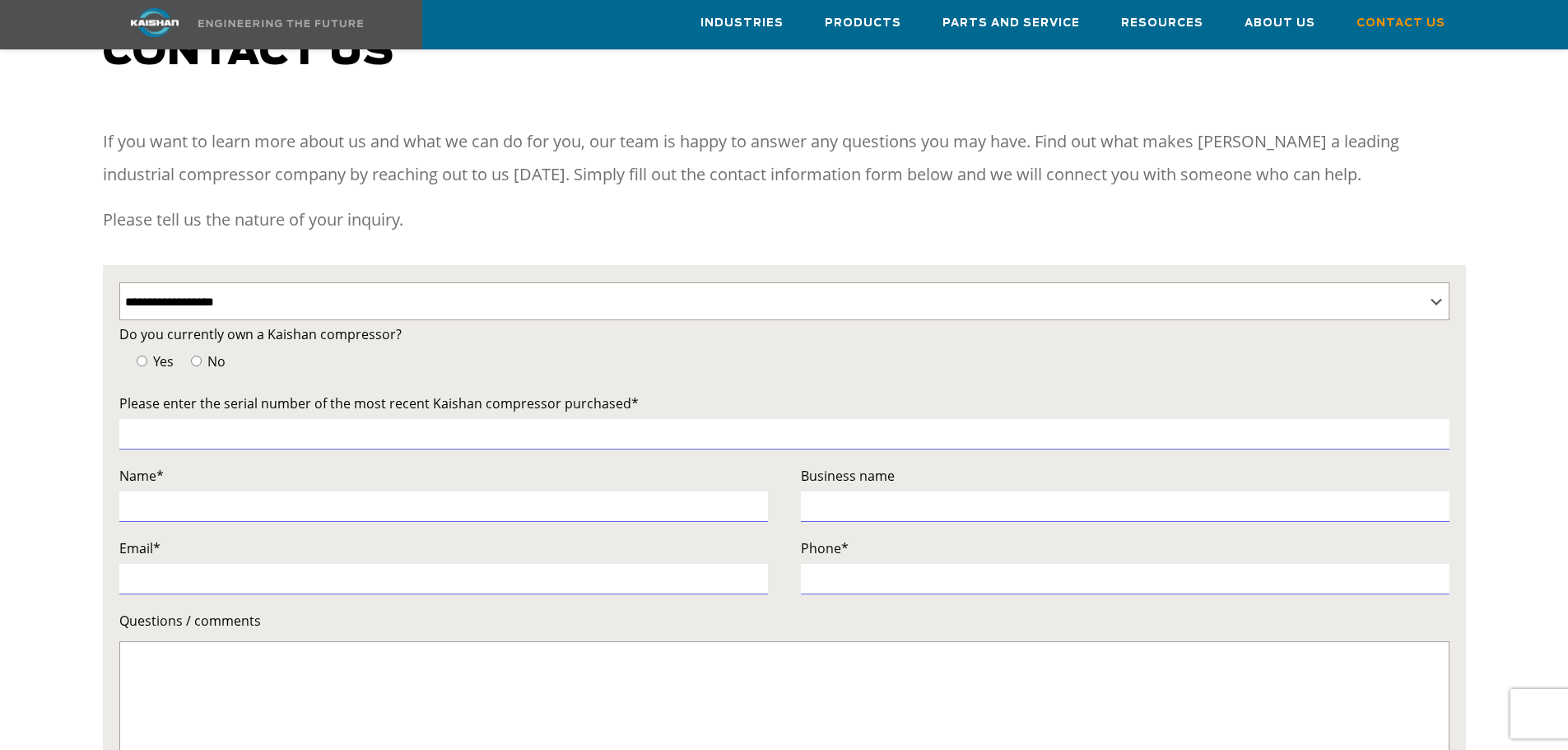
click at [883, 135] on p "If you want to learn more about us and what we can do for you, our team is happ…" at bounding box center [784, 158] width 1363 height 66
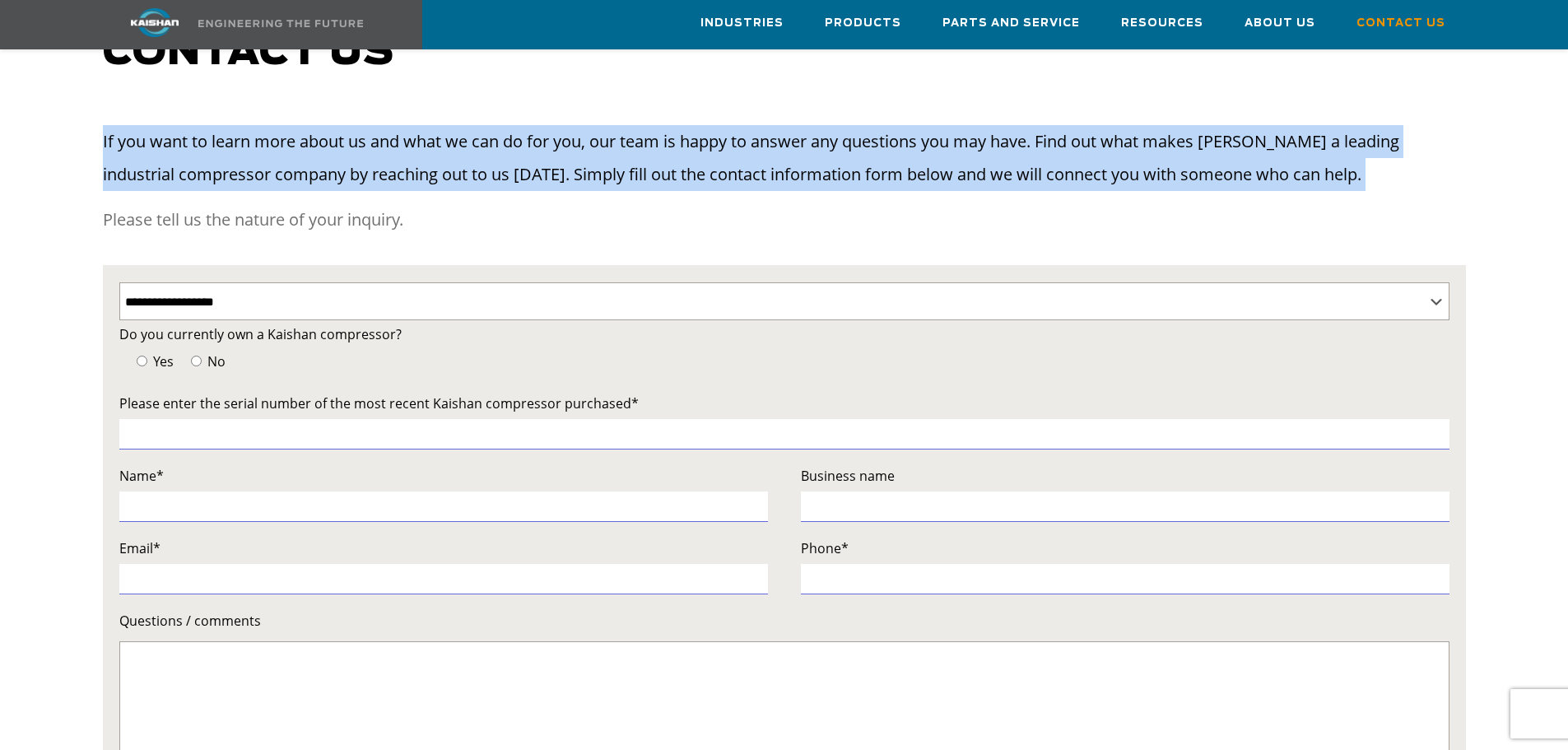
click at [883, 135] on p "If you want to learn more about us and what we can do for you, our team is happ…" at bounding box center [784, 158] width 1363 height 66
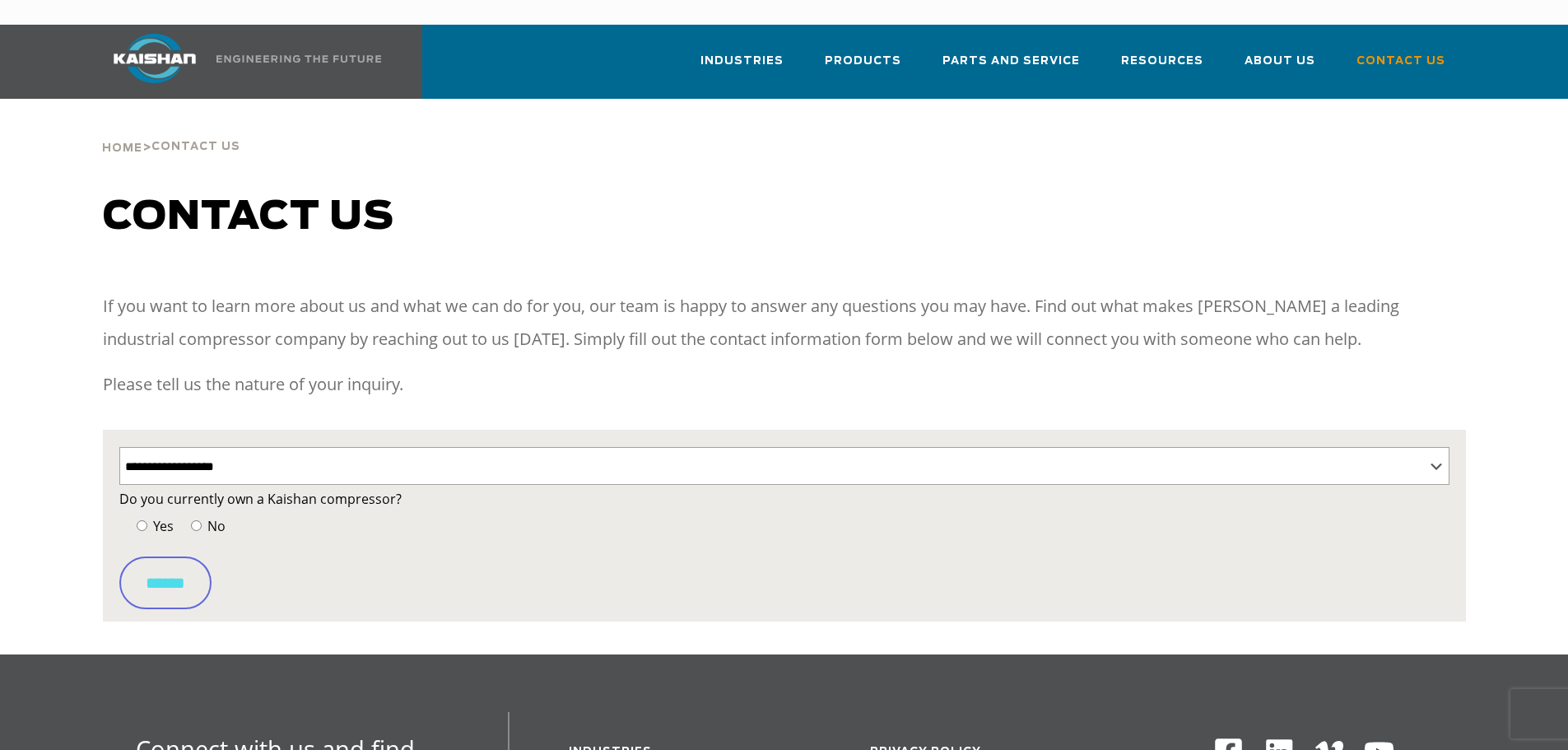
select select "**********"
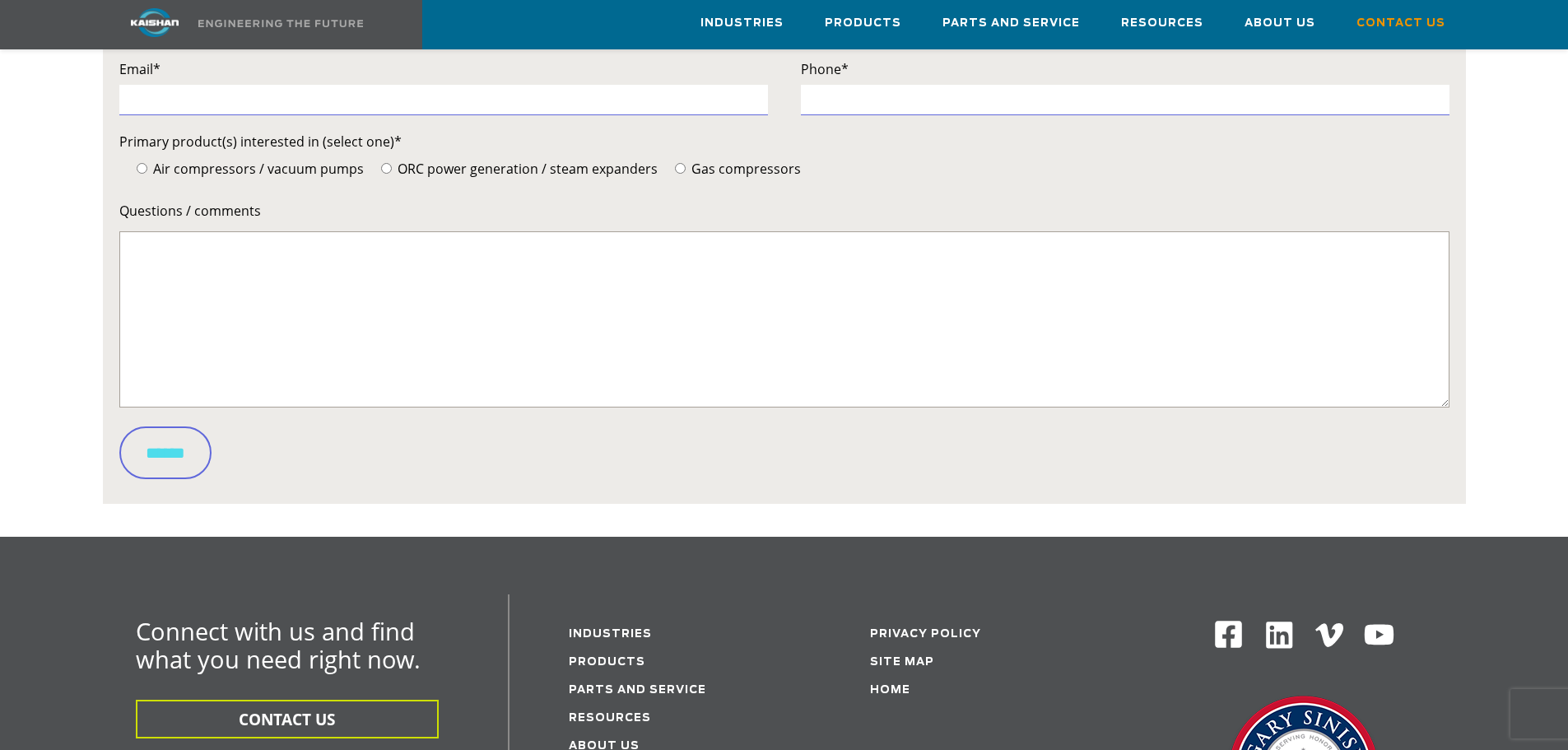
scroll to position [412, 0]
